Goal: Navigation & Orientation: Go to known website

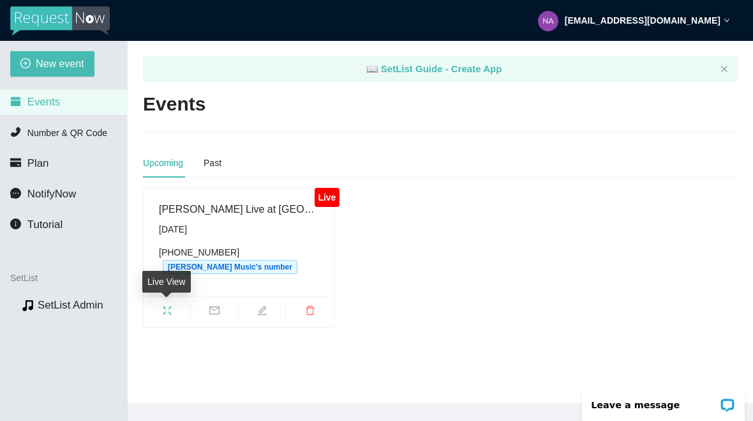
click at [162, 313] on icon "fullscreen" at bounding box center [167, 310] width 10 height 10
